Goal: Check status: Check status

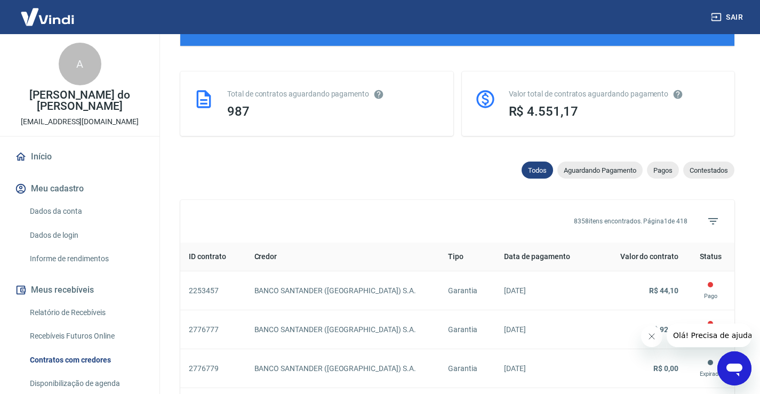
scroll to position [267, 0]
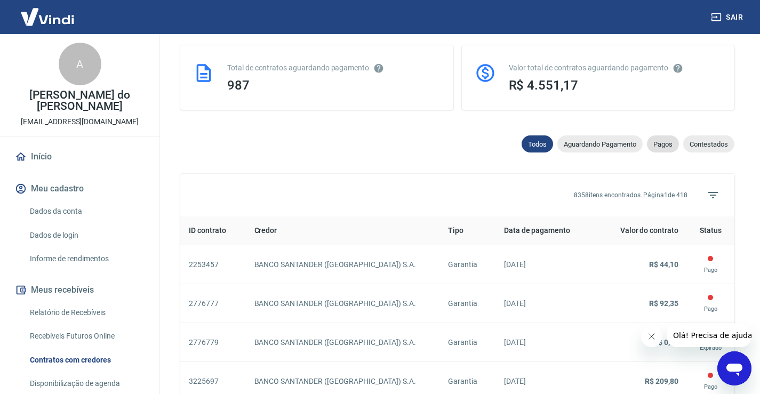
click at [655, 150] on div "Pagos" at bounding box center [663, 143] width 32 height 17
select select "paid"
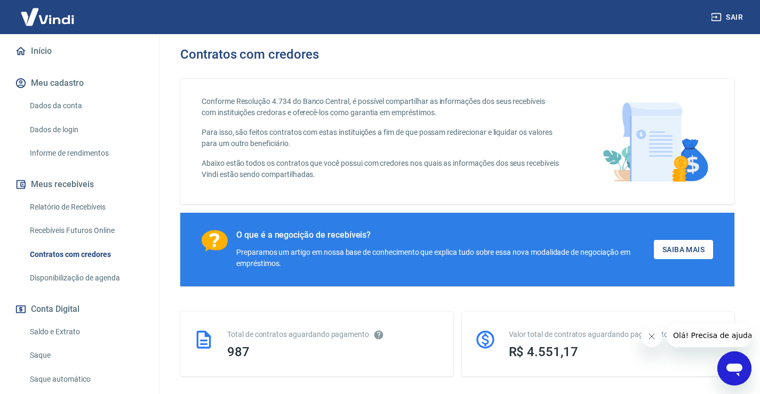
scroll to position [107, 0]
click at [62, 332] on link "Saldo e Extrato" at bounding box center [86, 331] width 121 height 22
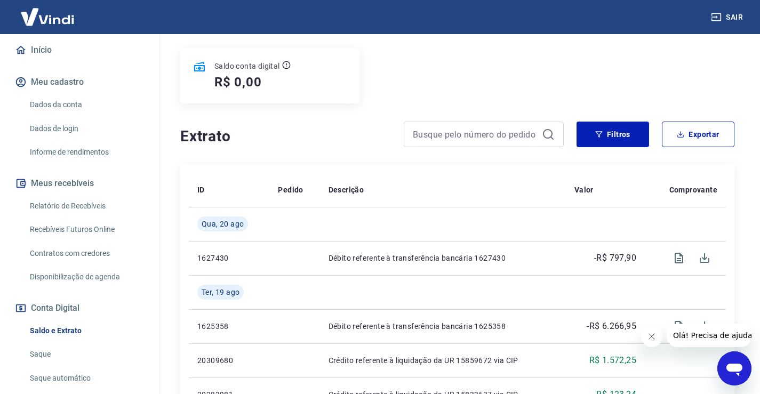
scroll to position [107, 0]
